Goal: Navigation & Orientation: Find specific page/section

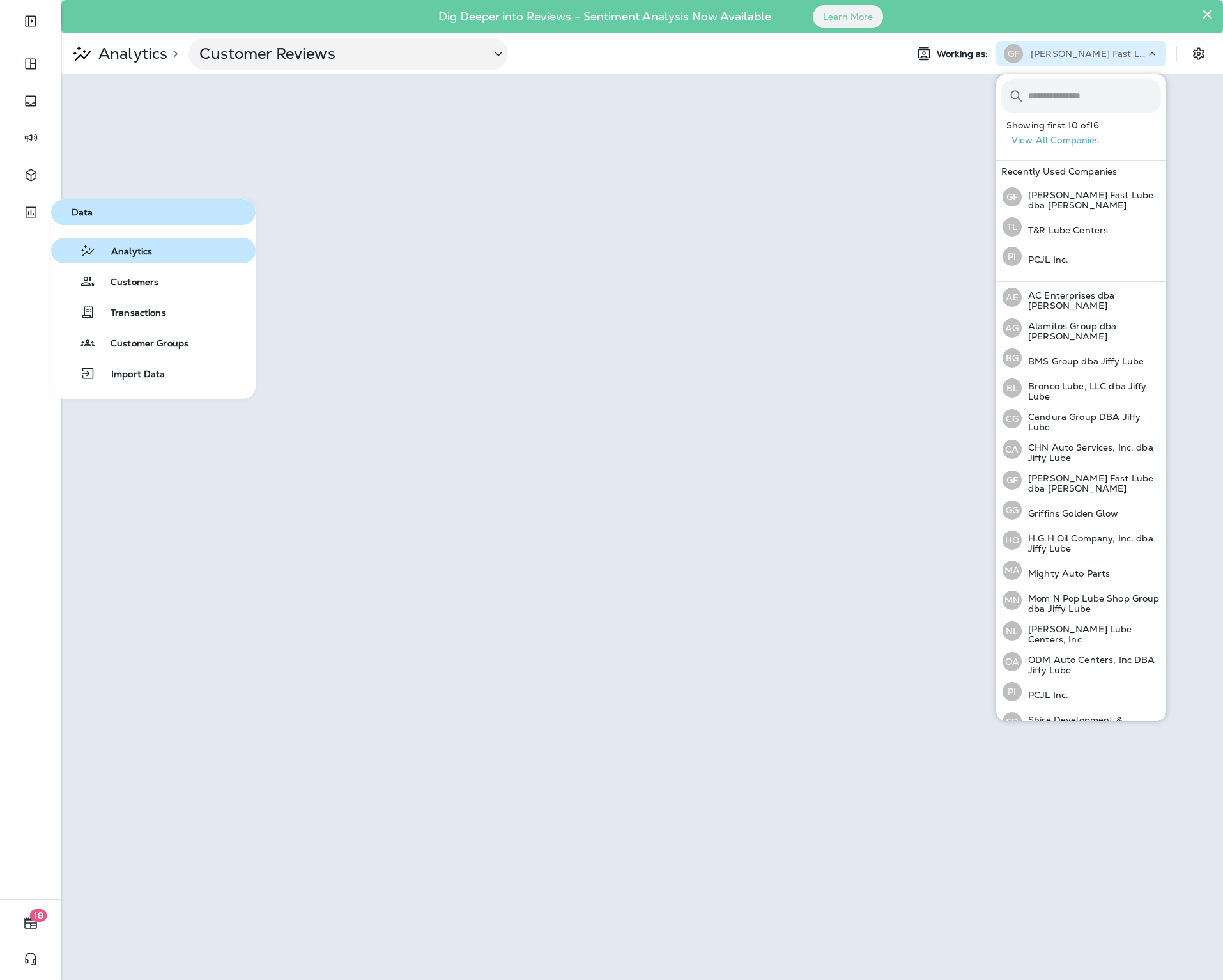
click at [118, 247] on span "Analytics" at bounding box center [124, 252] width 56 height 12
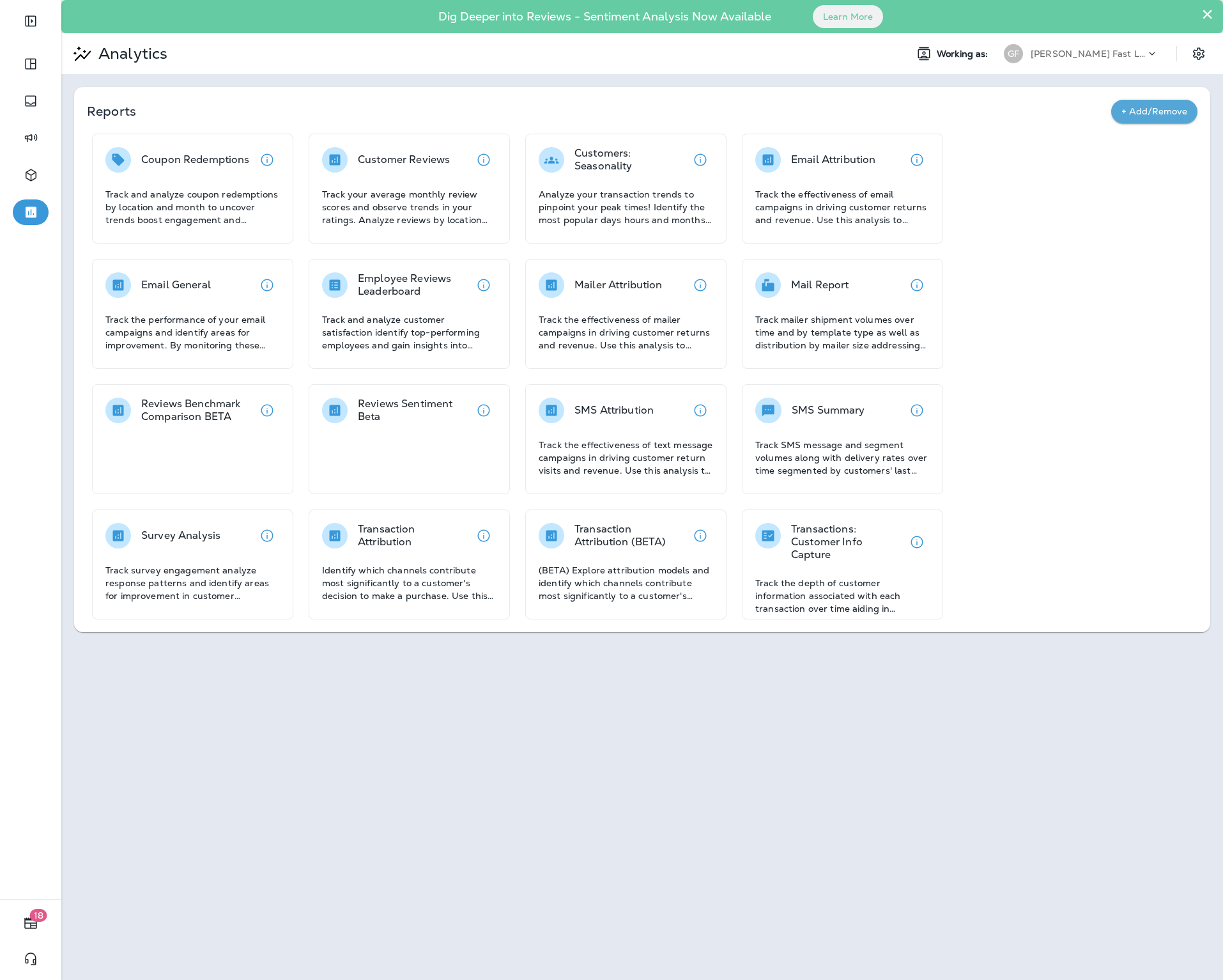
click at [1210, 16] on button "×" at bounding box center [1207, 14] width 12 height 21
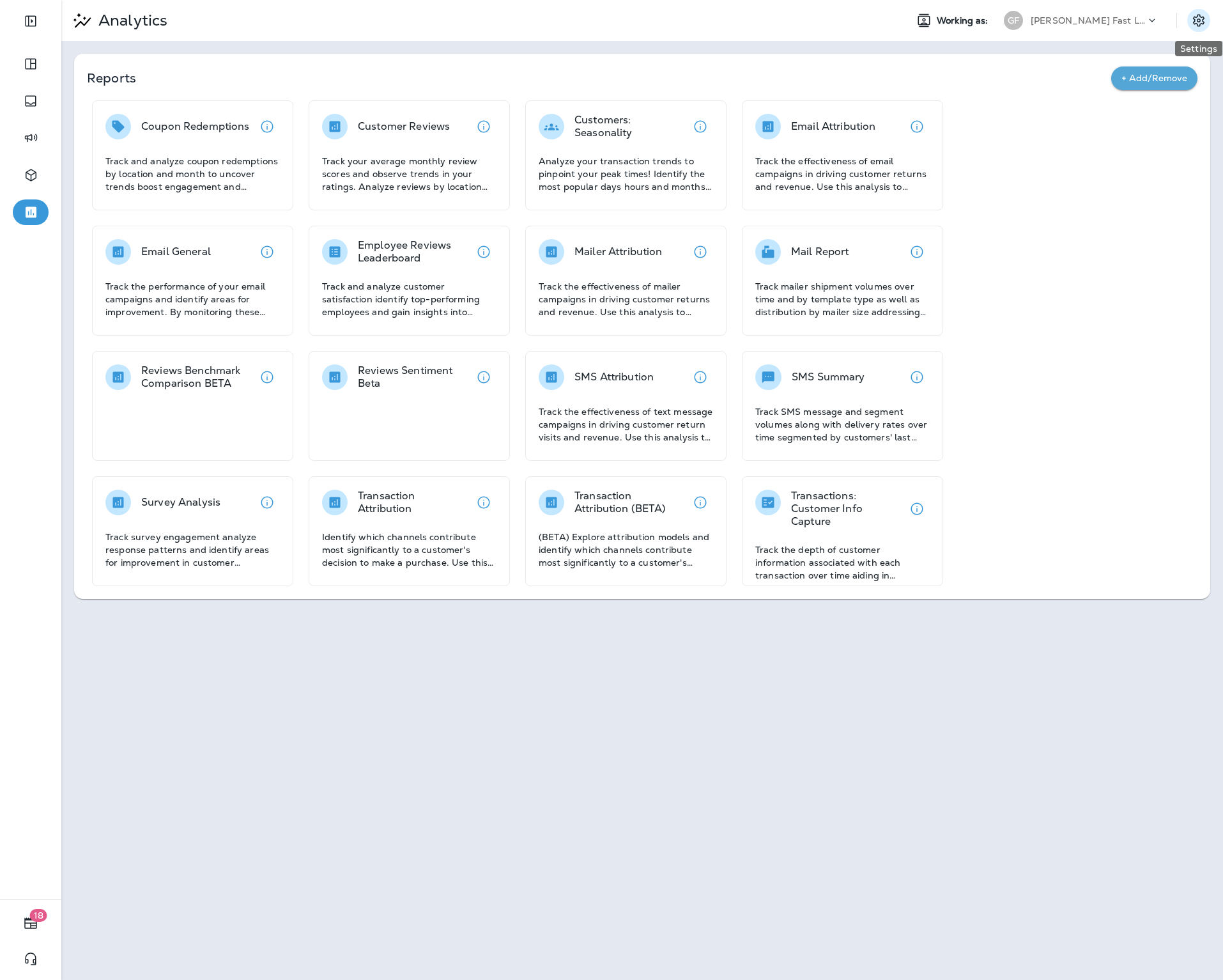
click at [1203, 16] on icon "Settings" at bounding box center [1199, 20] width 16 height 16
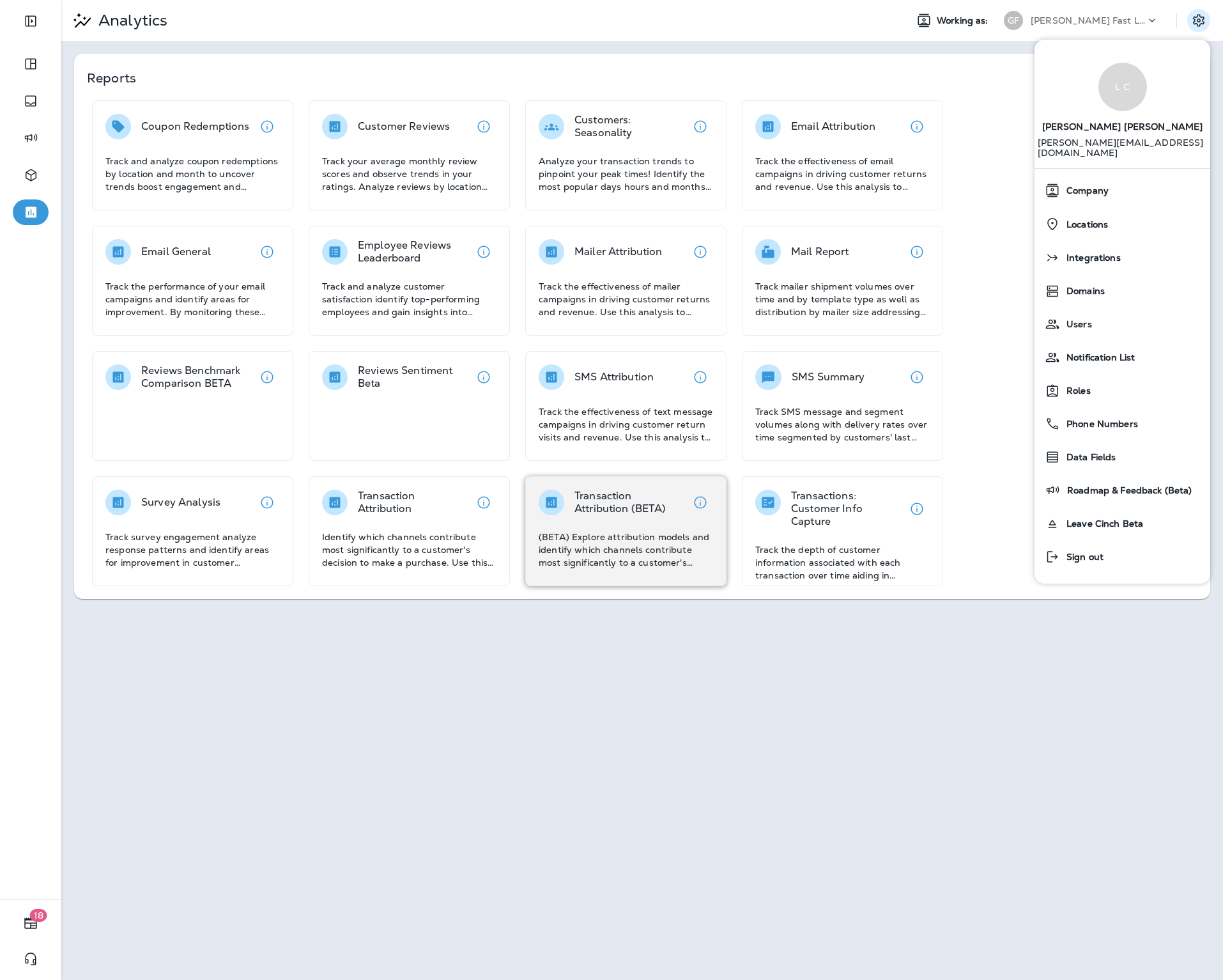
click at [586, 523] on div "Transaction Attribution (BETA) (BETA) Explore attribution models and identify w…" at bounding box center [626, 529] width 175 height 79
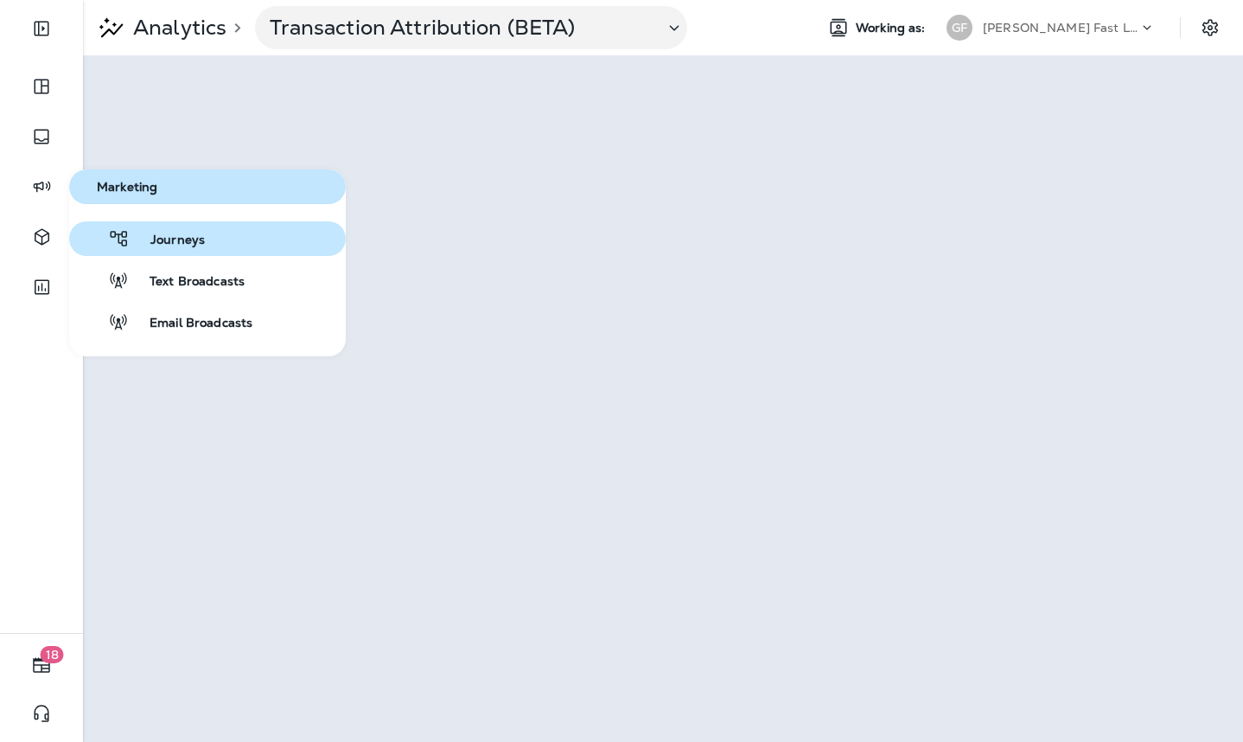
click at [142, 242] on span "Journeys" at bounding box center [167, 240] width 75 height 16
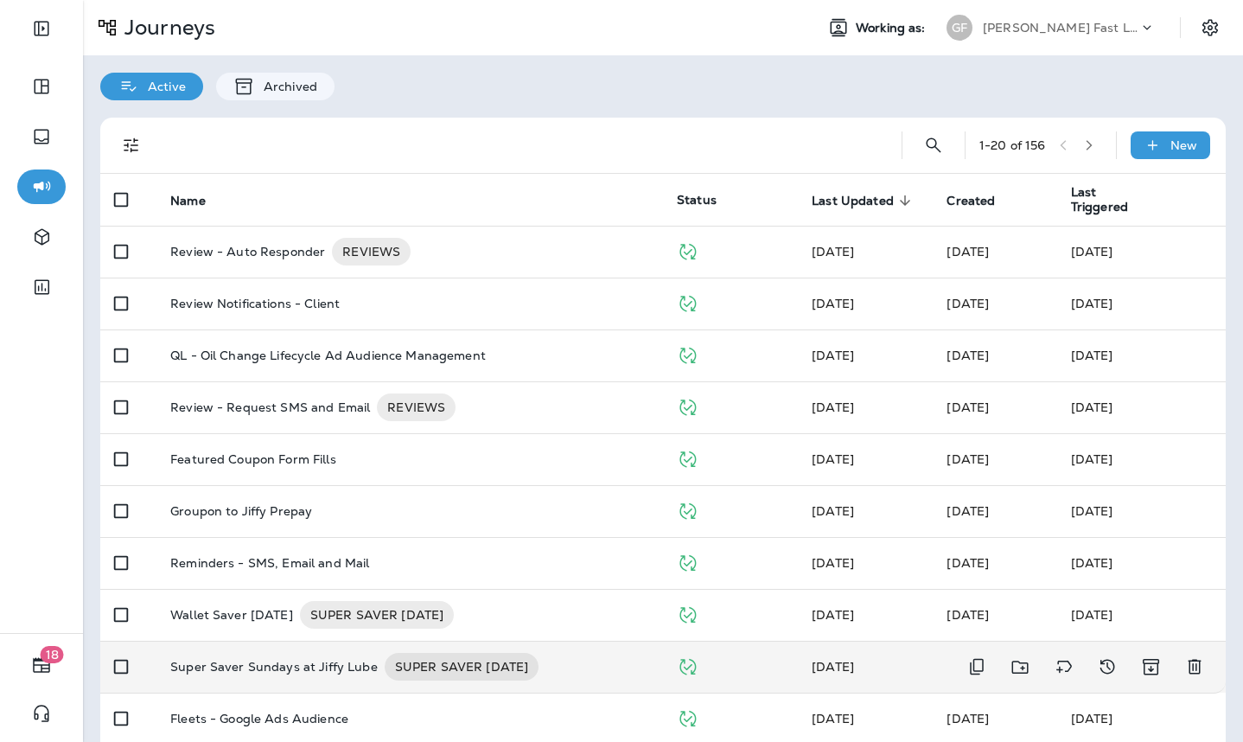
click at [279, 665] on p "Super Saver Sundays at Jiffy Lube" at bounding box center [273, 667] width 207 height 28
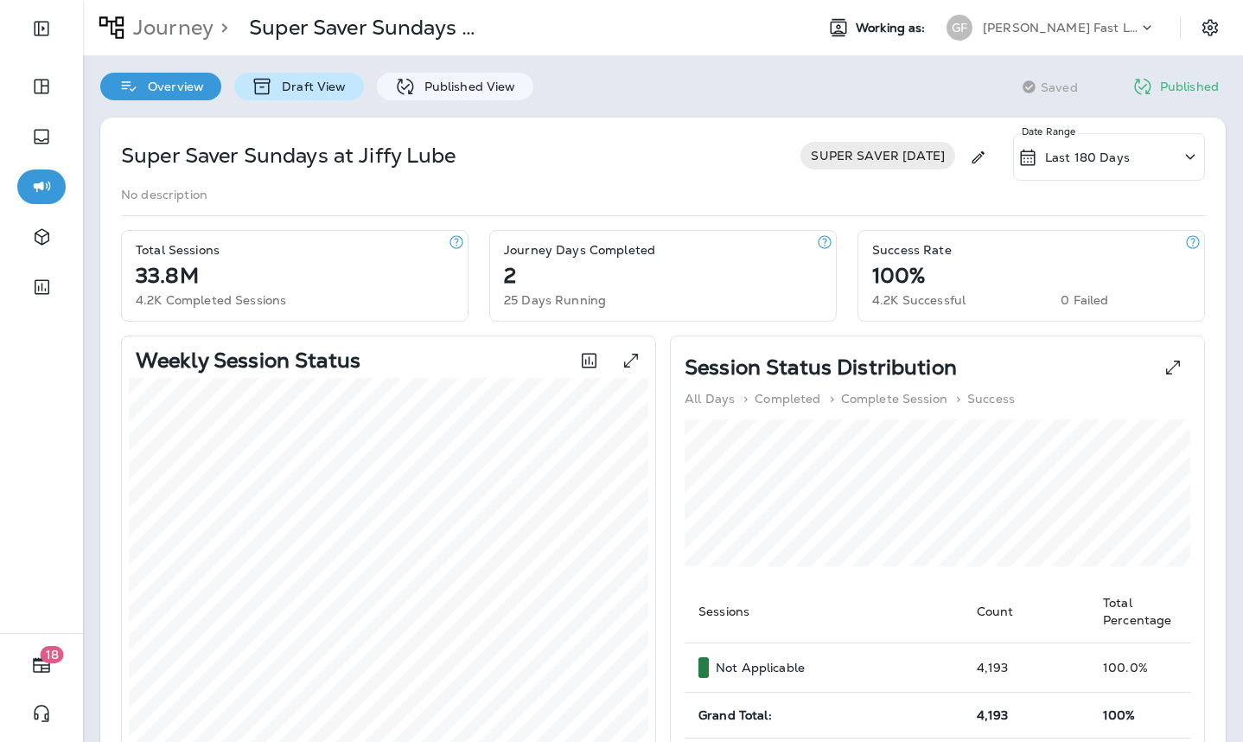
click at [324, 90] on p "Draft View" at bounding box center [309, 87] width 73 height 14
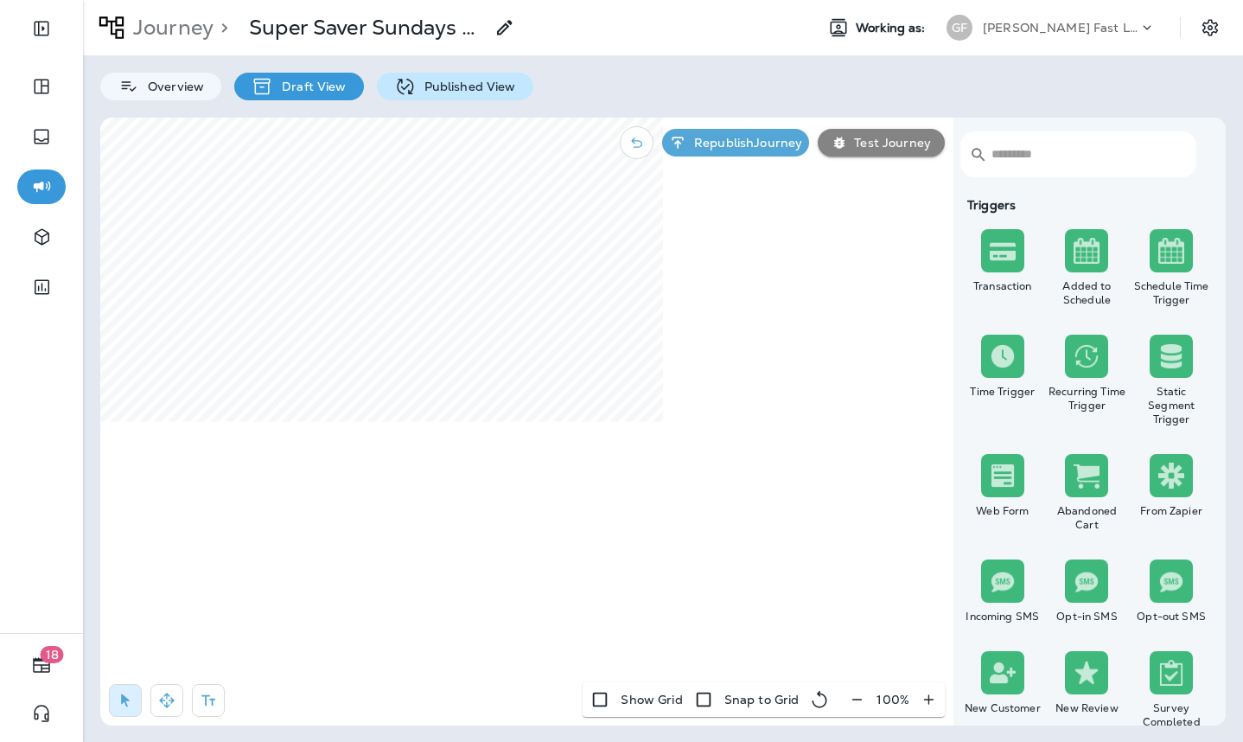
click at [416, 80] on p "Published View" at bounding box center [466, 87] width 100 height 14
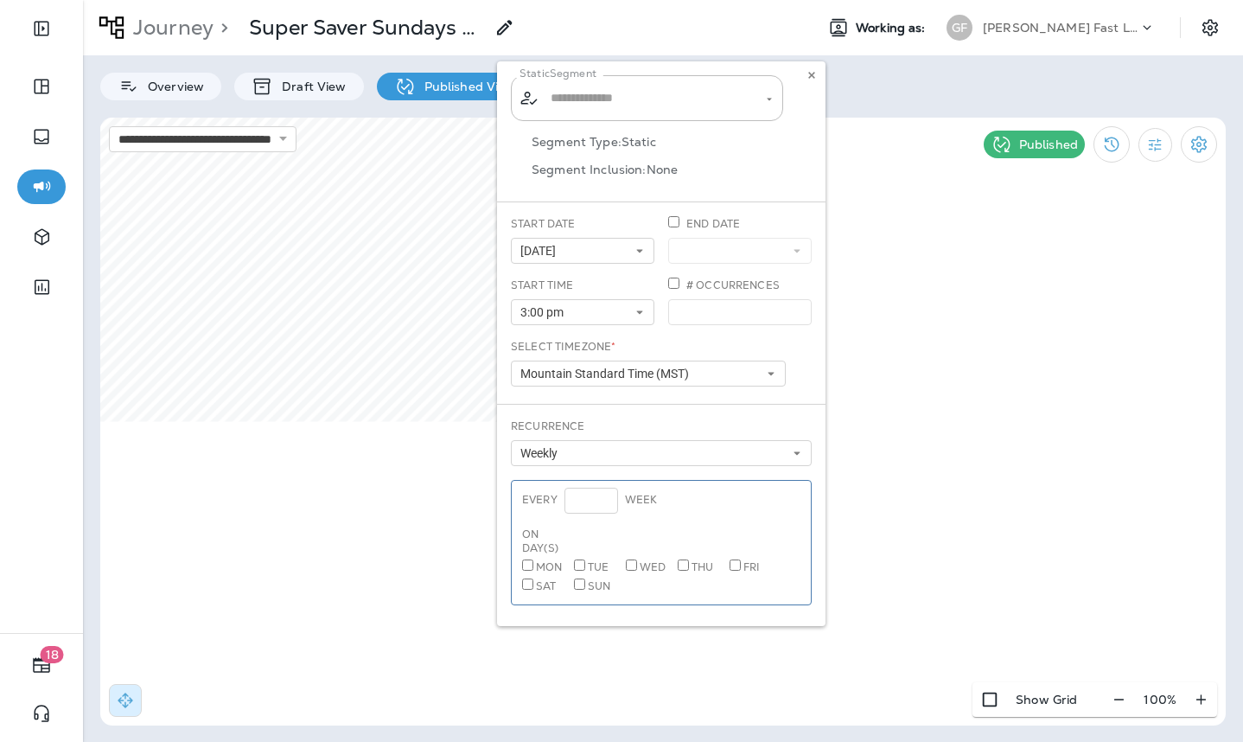
type input "**********"
click at [812, 73] on use at bounding box center [811, 75] width 6 height 7
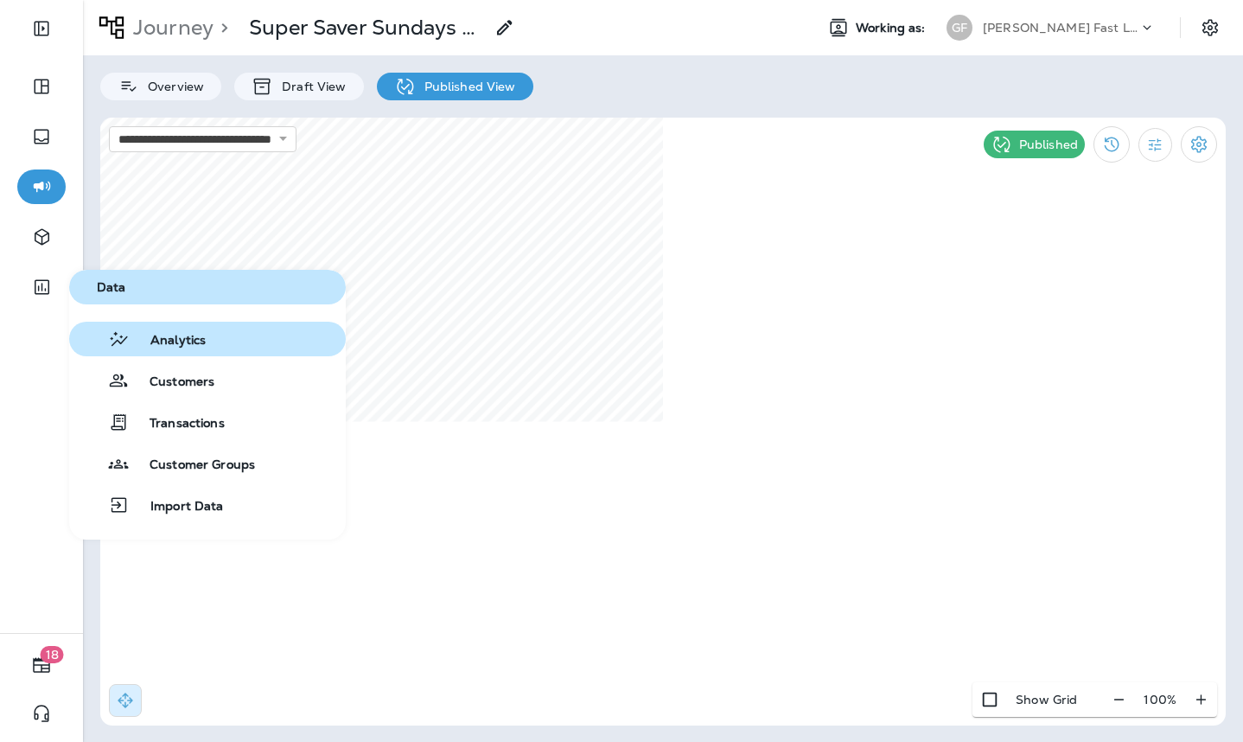
click at [162, 335] on span "Analytics" at bounding box center [168, 341] width 76 height 16
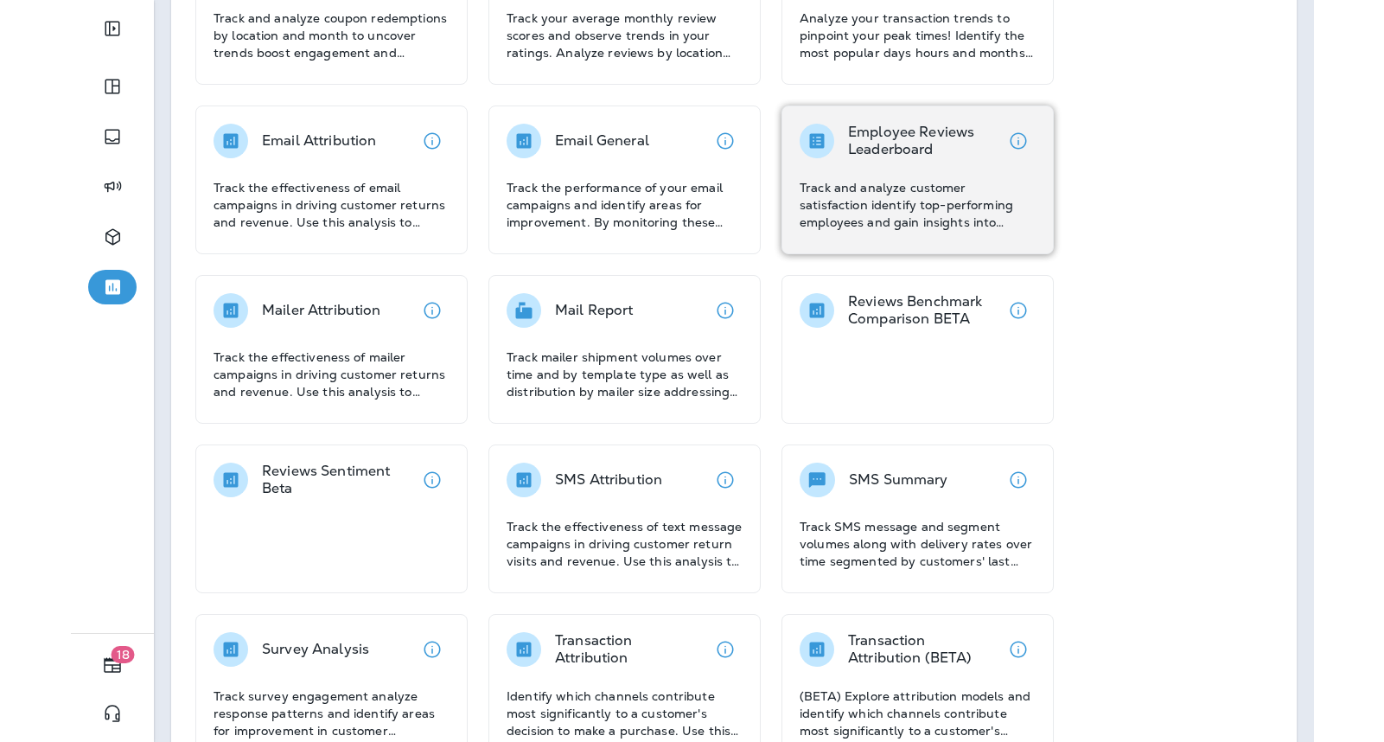
scroll to position [208, 0]
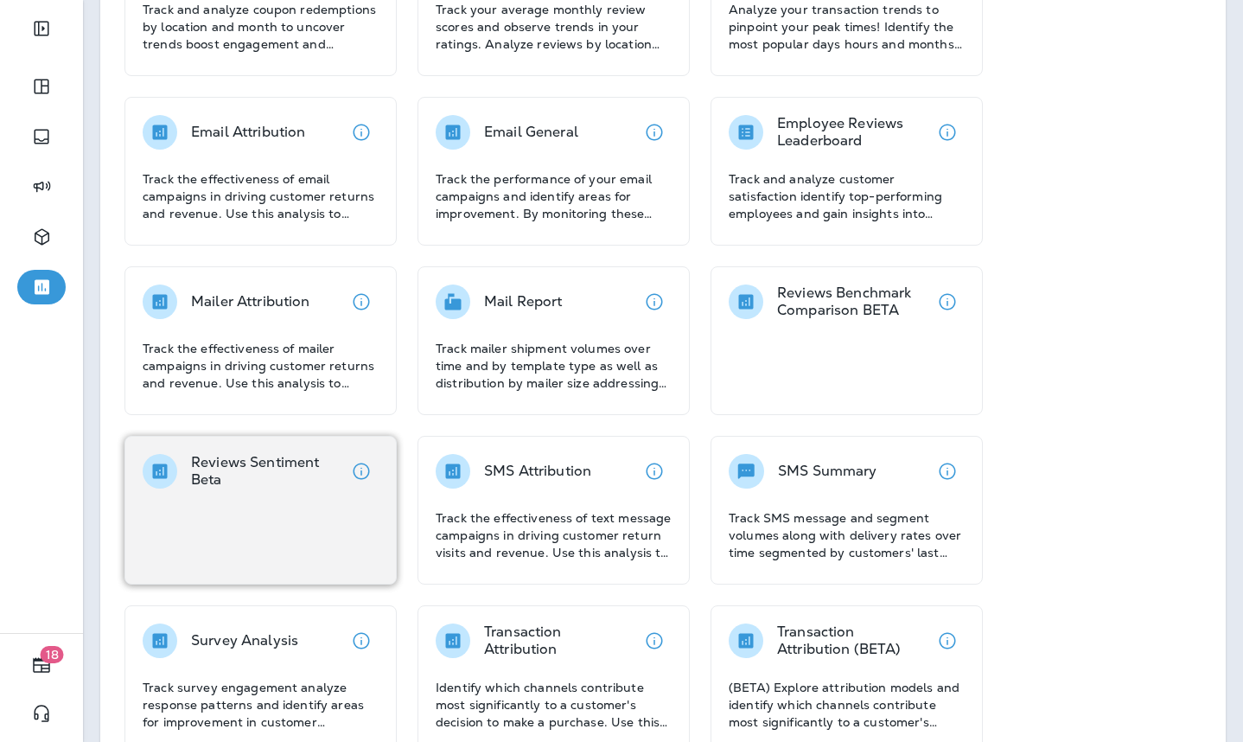
click at [219, 525] on div "Reviews Sentiment Beta" at bounding box center [260, 510] width 272 height 149
